Goal: Check status: Check status

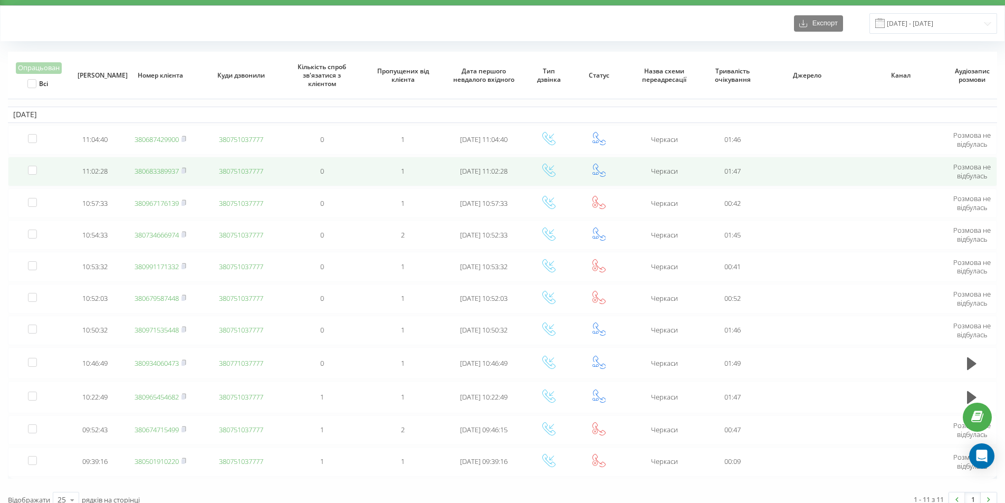
scroll to position [39, 0]
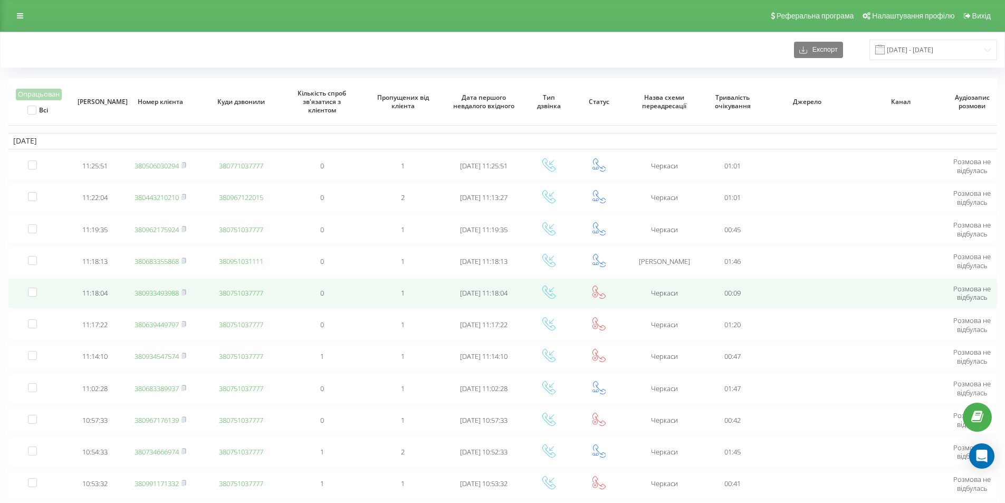
scroll to position [77, 0]
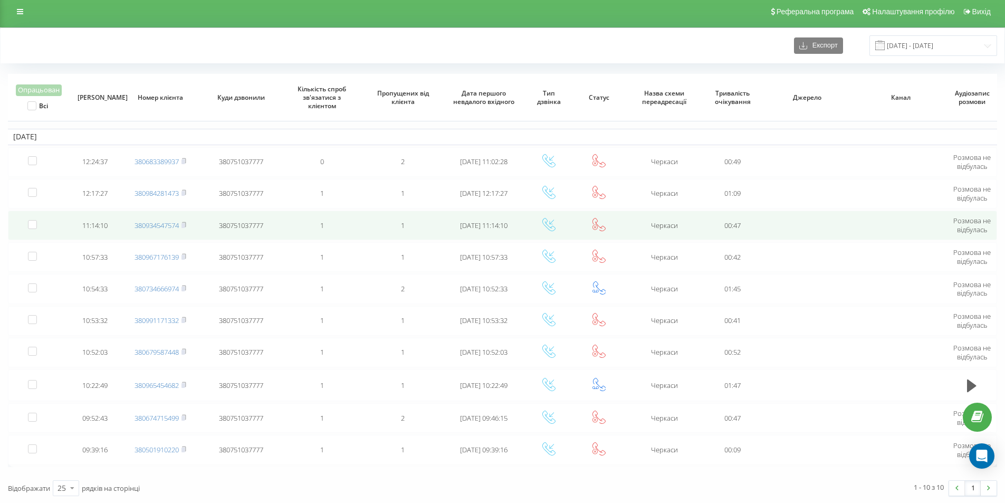
scroll to position [5, 0]
